Goal: Transaction & Acquisition: Purchase product/service

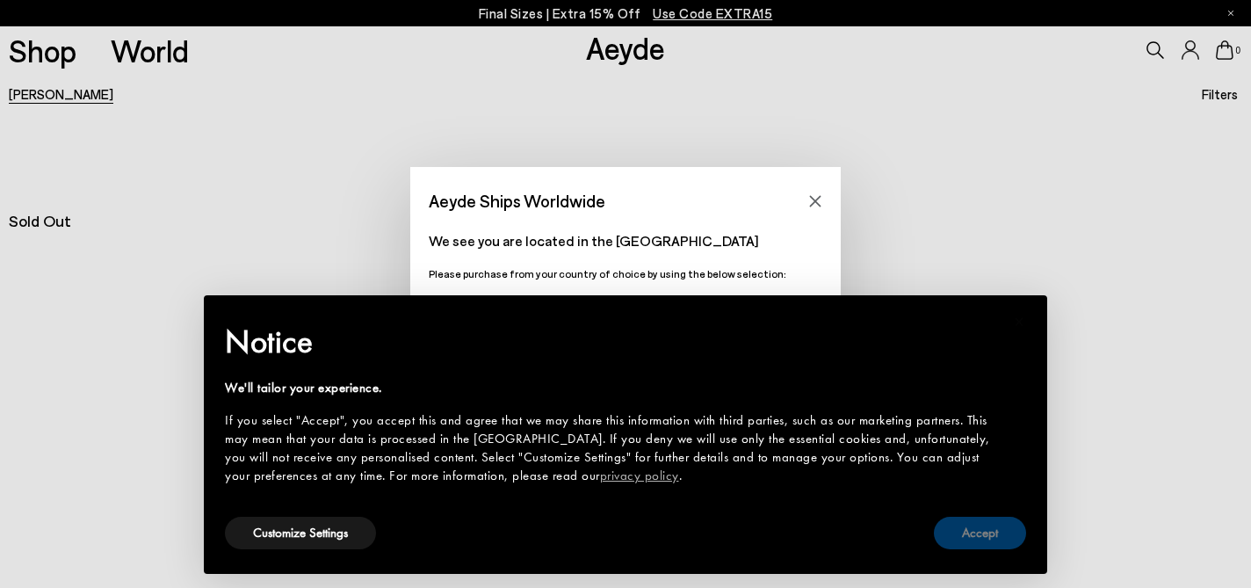
click at [974, 540] on button "Accept" at bounding box center [980, 533] width 92 height 33
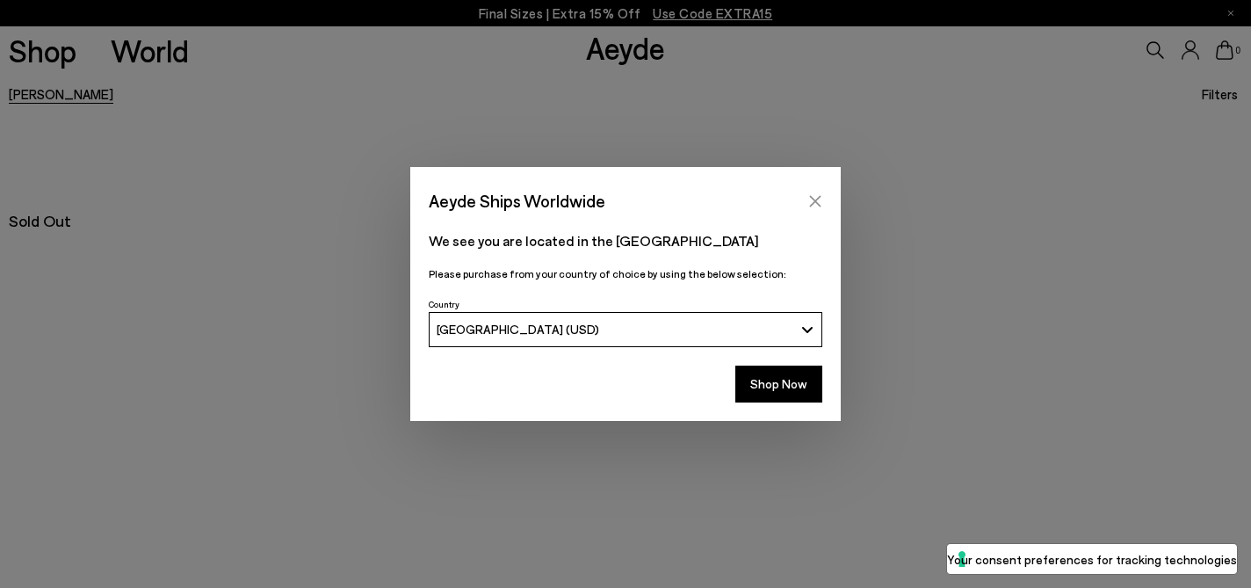
click at [811, 189] on button "Close" at bounding box center [815, 201] width 26 height 26
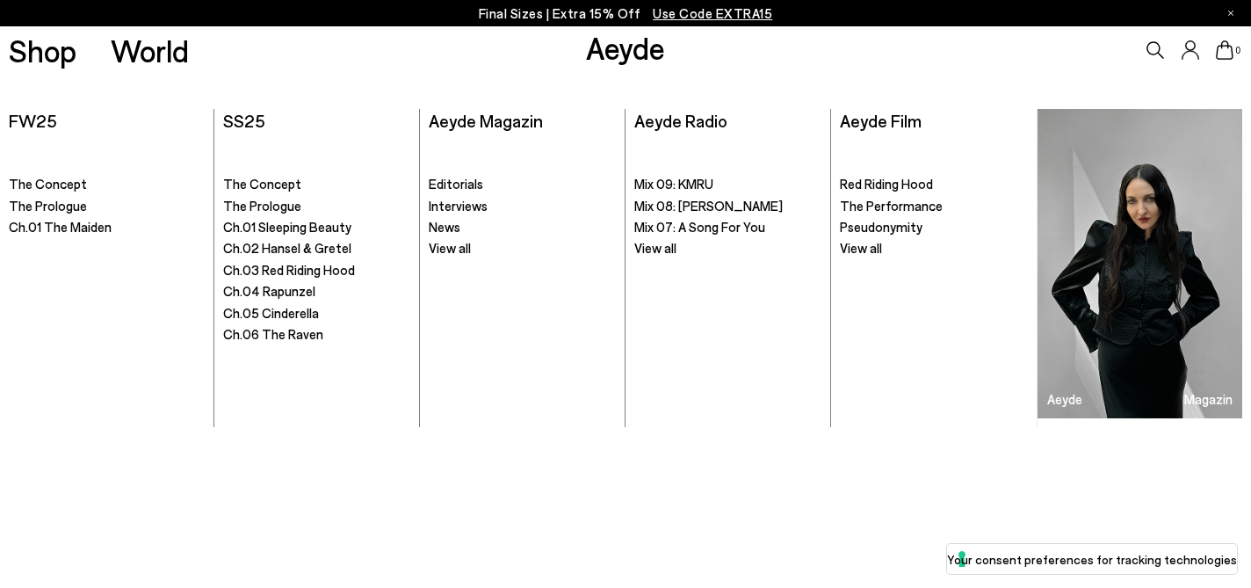
click at [640, 54] on link "Aeyde" at bounding box center [625, 47] width 79 height 37
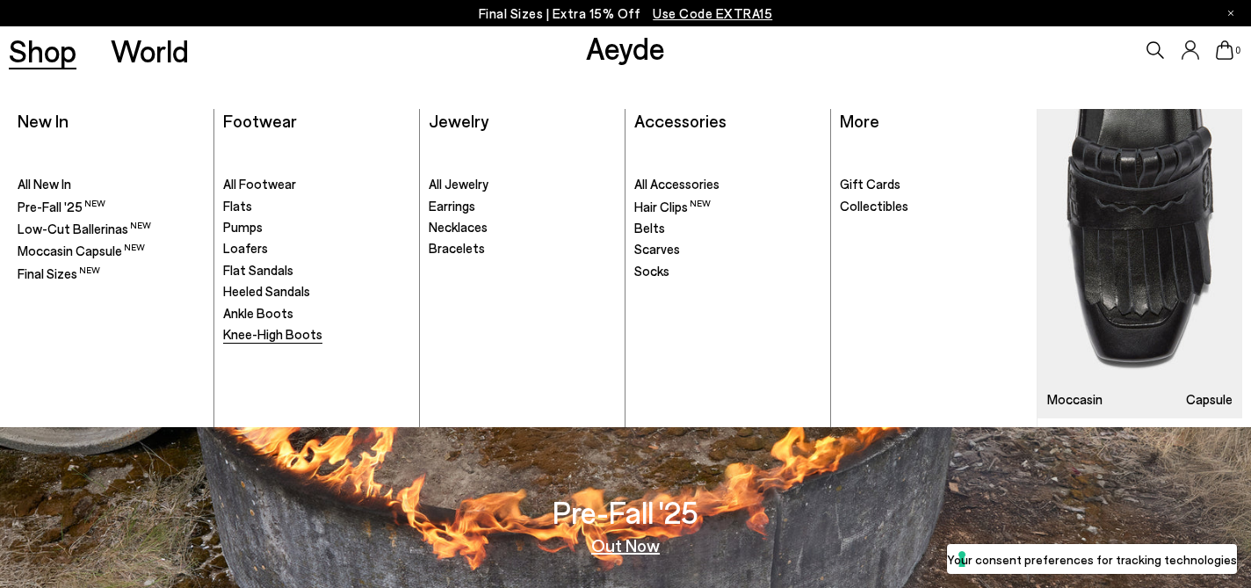
click at [289, 338] on span "Knee-High Boots" at bounding box center [272, 334] width 99 height 16
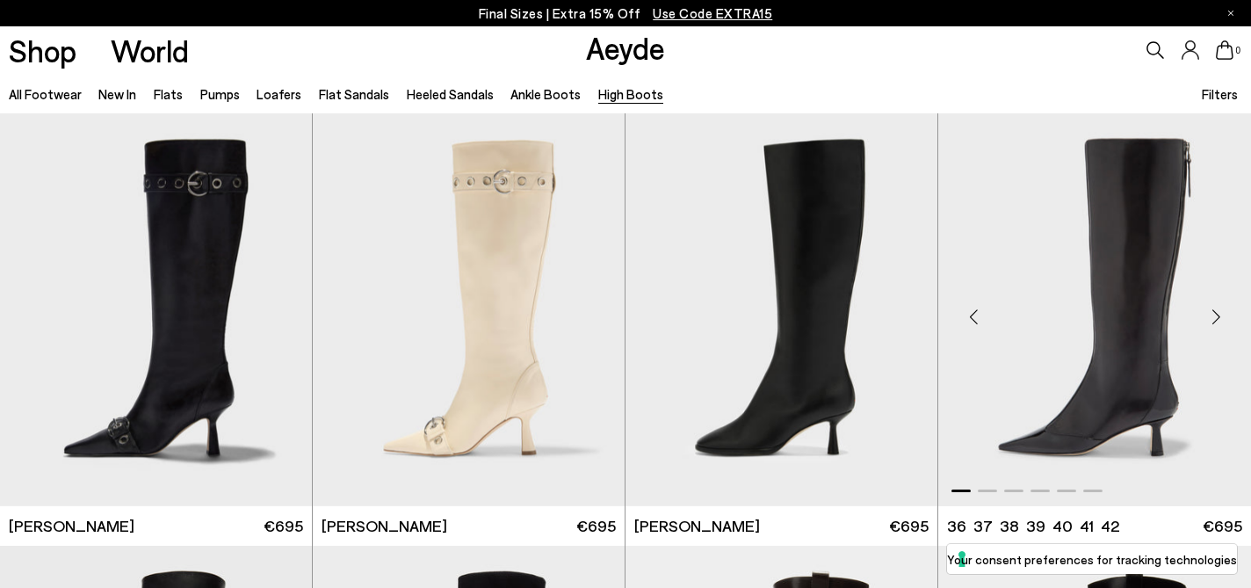
click at [1147, 324] on img "1 / 6" at bounding box center [1095, 309] width 313 height 392
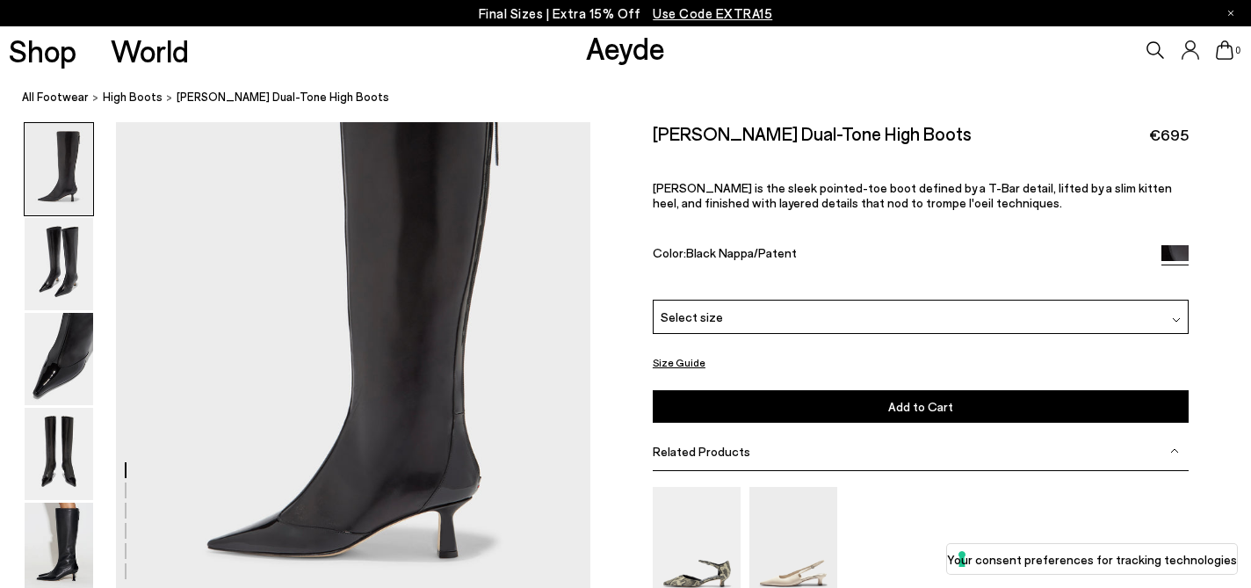
scroll to position [92, 0]
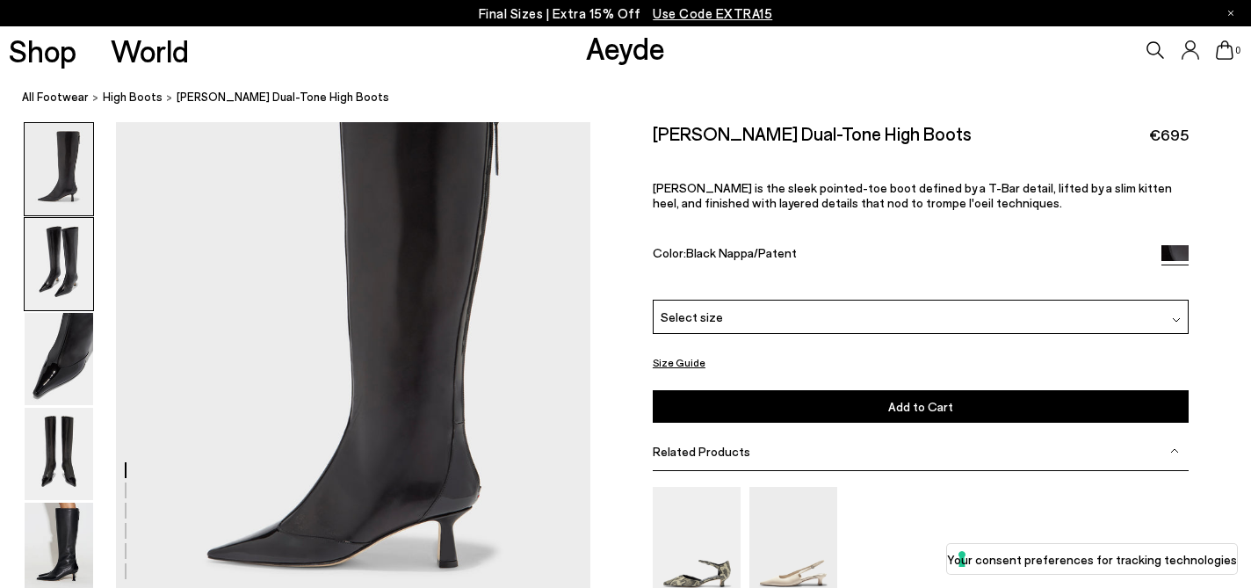
click at [61, 254] on img at bounding box center [59, 264] width 69 height 92
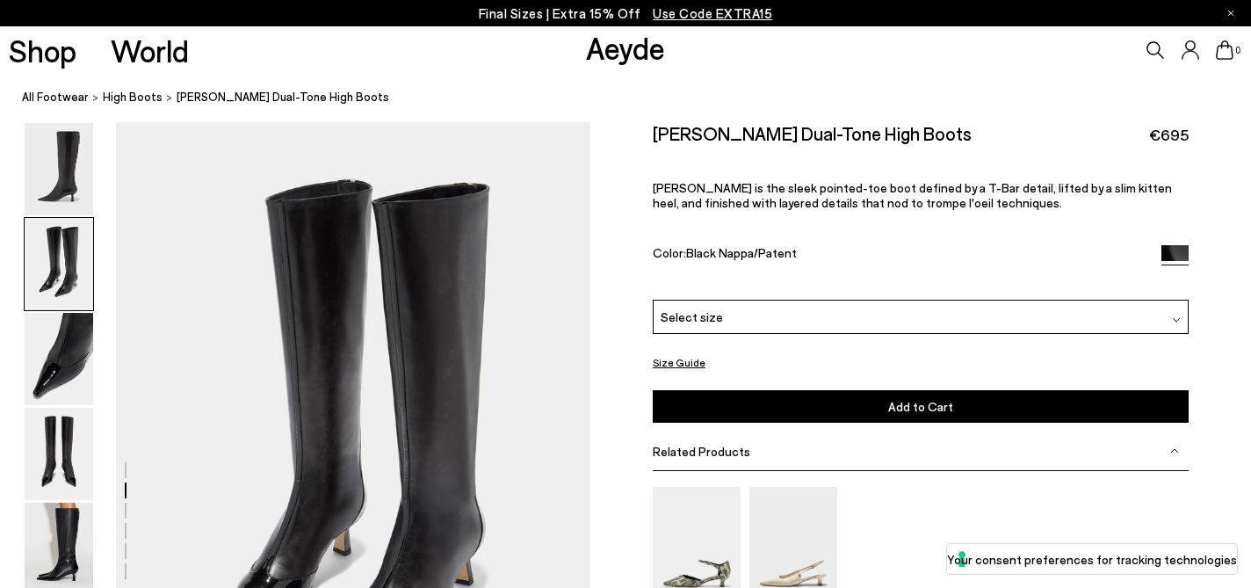
scroll to position [636, 0]
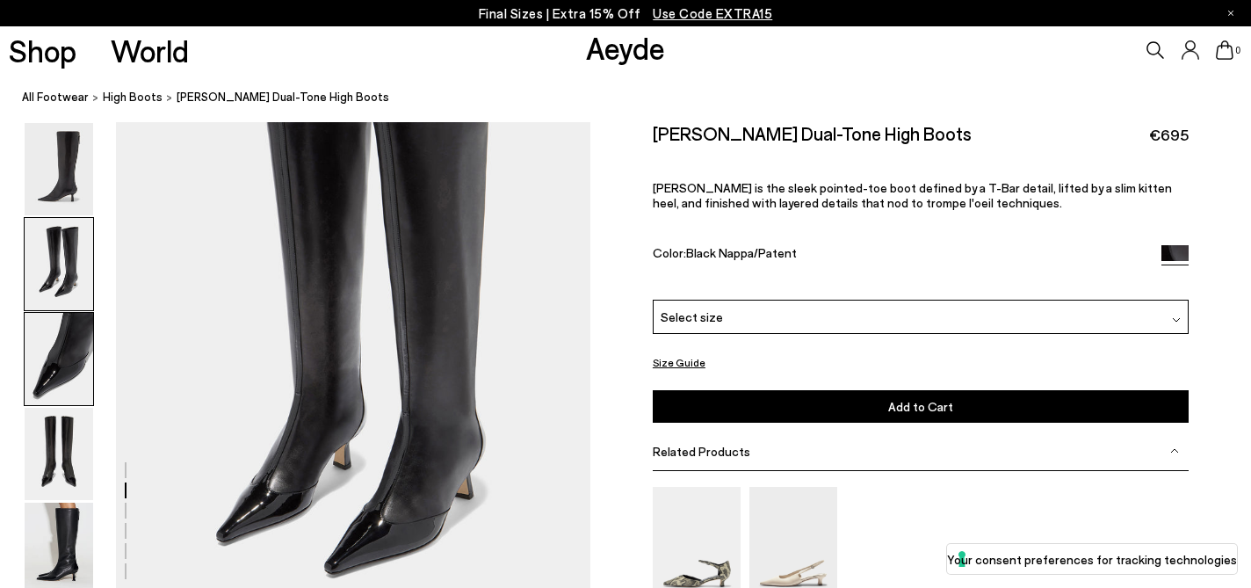
click at [85, 368] on img at bounding box center [59, 359] width 69 height 92
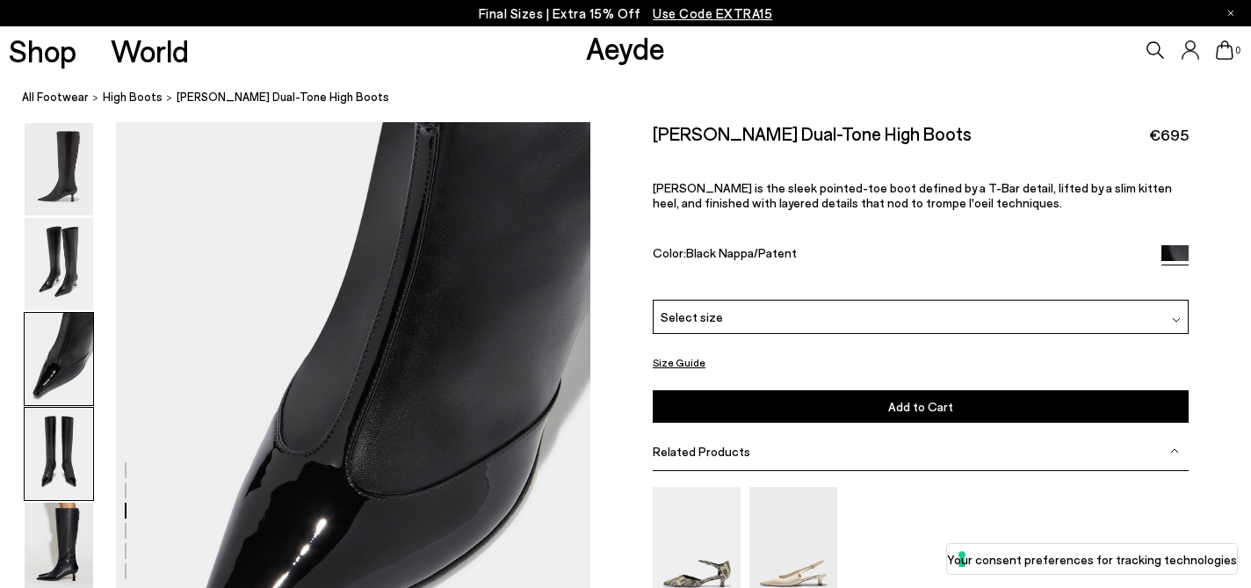
click at [82, 432] on img at bounding box center [59, 454] width 69 height 92
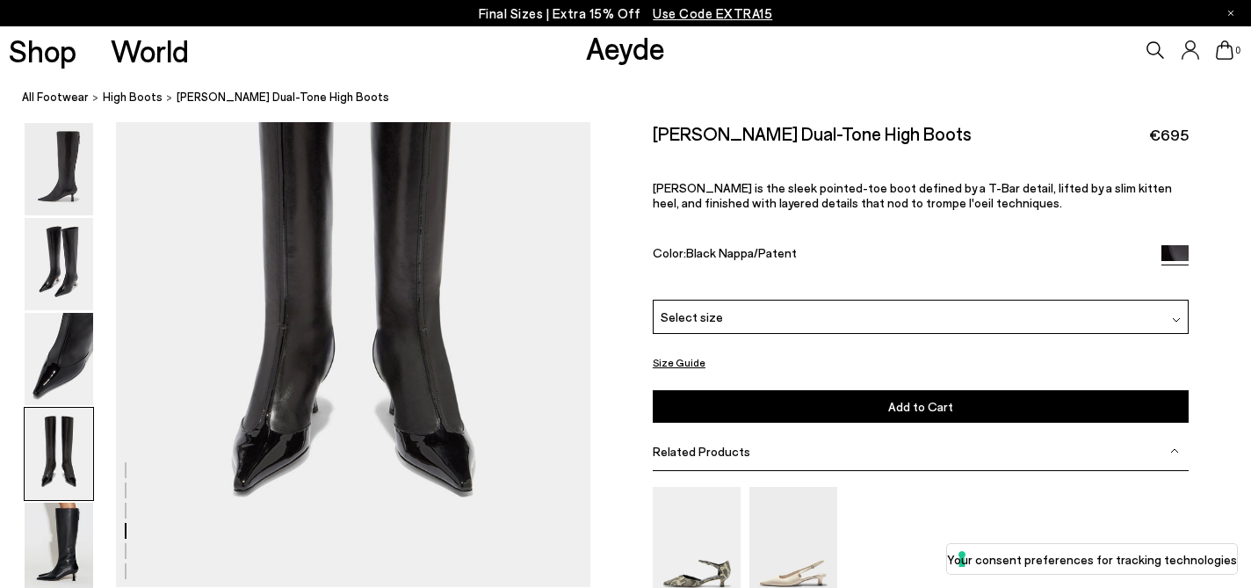
scroll to position [2075, 0]
